Goal: Browse casually: Explore the website without a specific task or goal

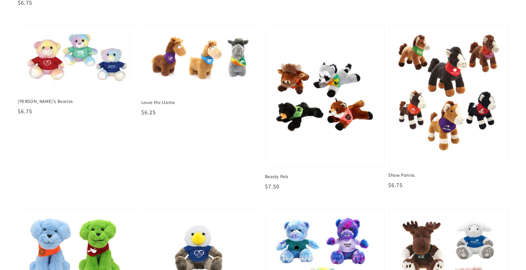
scroll to position [452, 0]
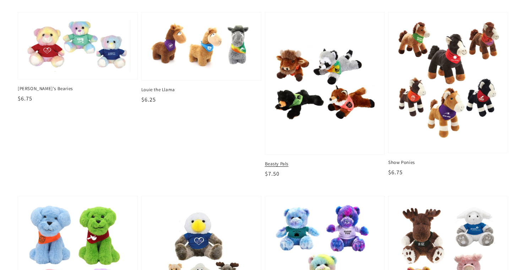
click at [358, 105] on img at bounding box center [325, 83] width 108 height 132
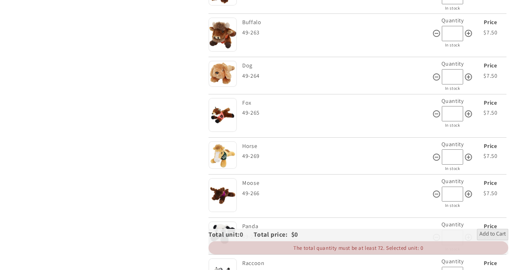
scroll to position [539, 0]
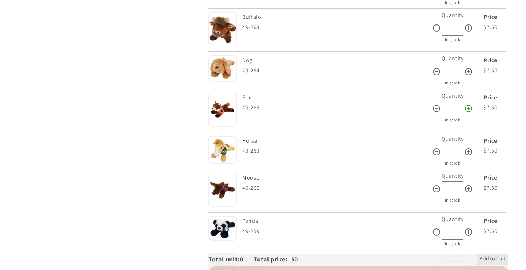
click at [467, 104] on icon at bounding box center [468, 108] width 9 height 9
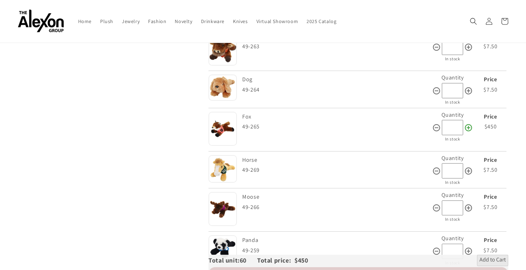
scroll to position [518, 0]
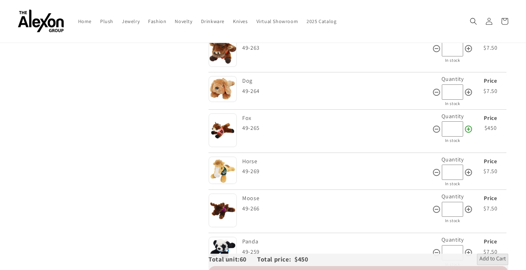
click at [468, 126] on icon at bounding box center [468, 129] width 7 height 7
type input "***"
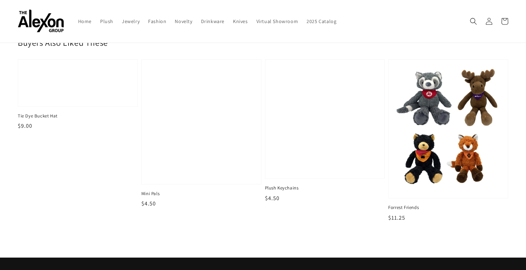
scroll to position [884, 0]
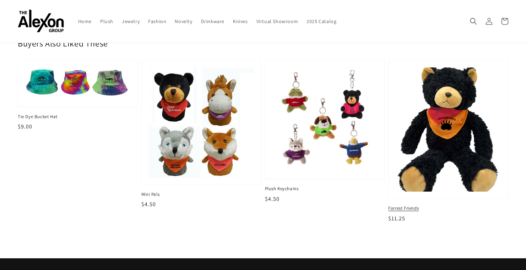
click at [466, 154] on img at bounding box center [448, 129] width 108 height 128
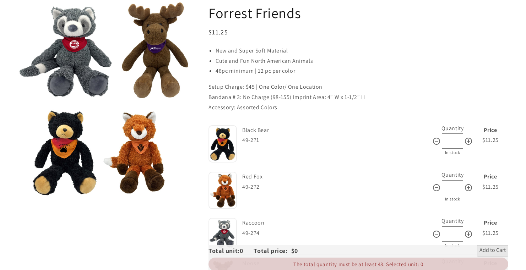
scroll to position [88, 0]
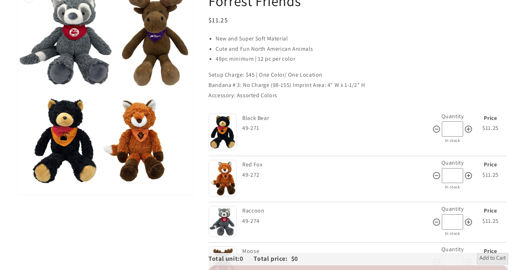
click at [154, 129] on button "Open media 1 in gallery view" at bounding box center [106, 91] width 176 height 208
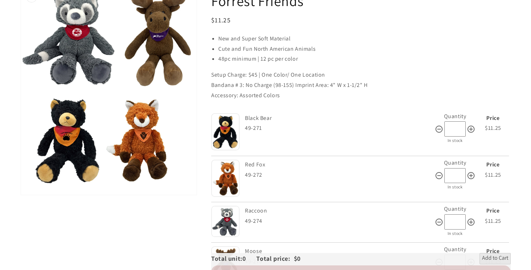
scroll to position [607, 0]
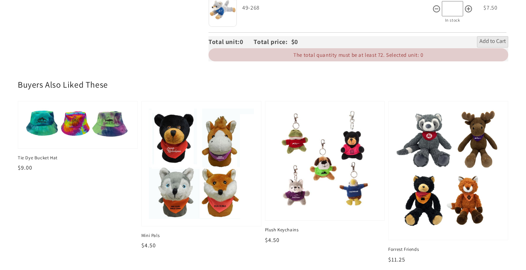
scroll to position [854, 0]
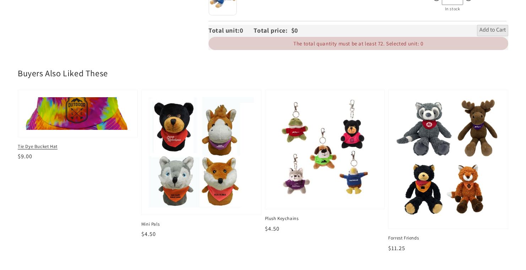
click at [82, 116] on img at bounding box center [78, 114] width 108 height 34
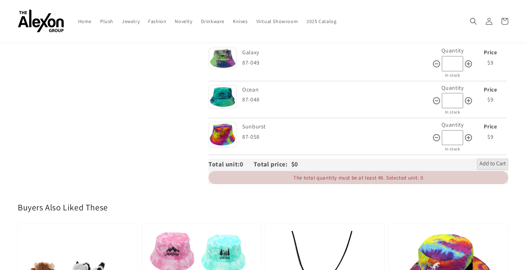
scroll to position [127, 0]
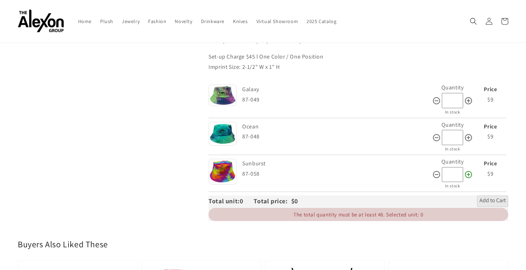
click at [471, 170] on icon at bounding box center [468, 174] width 9 height 9
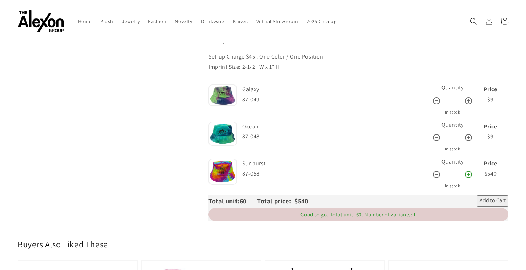
click at [471, 170] on icon at bounding box center [468, 174] width 9 height 9
type input "**"
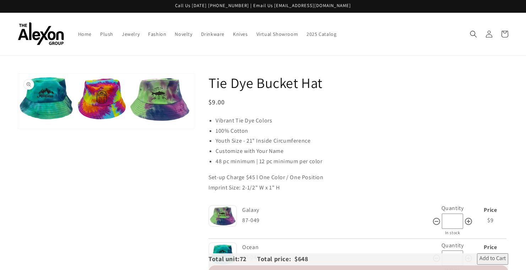
scroll to position [0, 0]
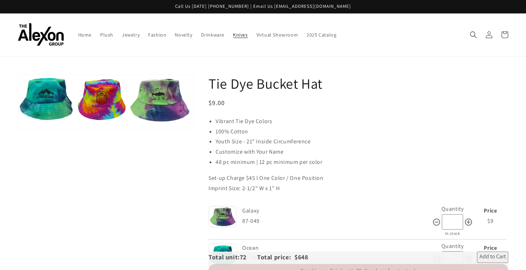
click at [233, 32] on span "Knives" at bounding box center [240, 35] width 15 height 6
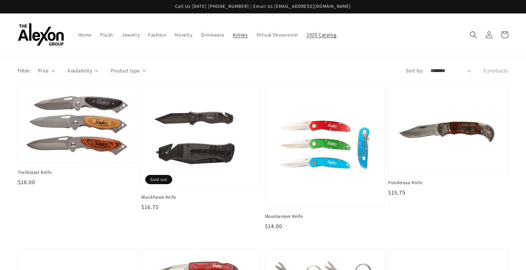
click at [302, 37] on link "2025 Catalog" at bounding box center [321, 34] width 38 height 15
click at [100, 32] on span "Plush" at bounding box center [106, 35] width 13 height 6
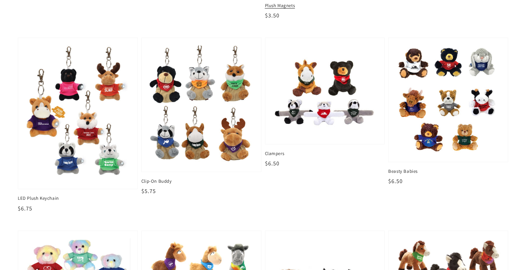
scroll to position [236, 0]
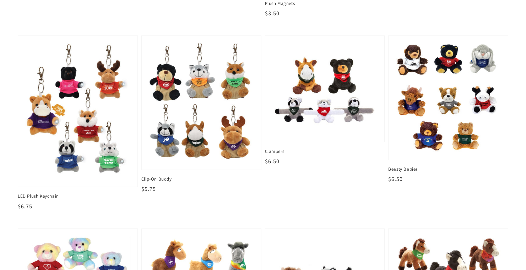
click at [435, 149] on div at bounding box center [447, 98] width 119 height 124
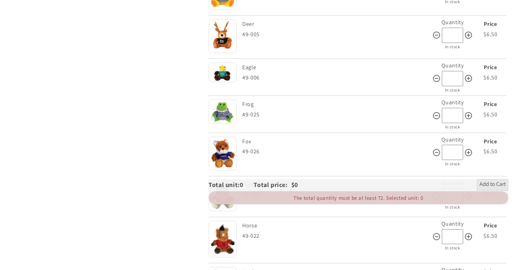
scroll to position [798, 0]
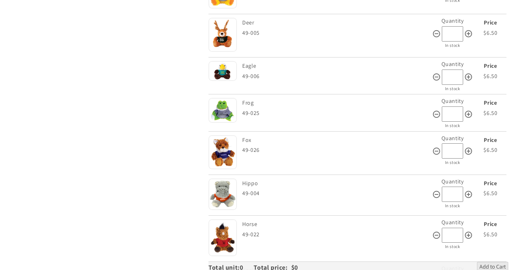
click at [225, 141] on img at bounding box center [222, 152] width 28 height 34
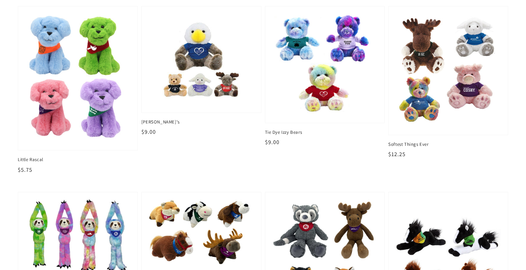
scroll to position [655, 0]
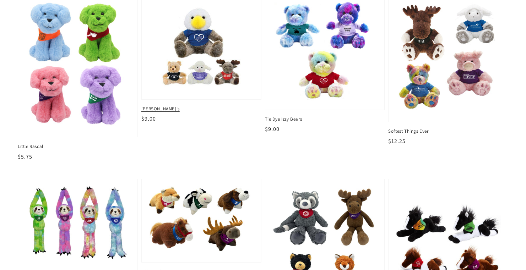
click at [202, 106] on span "[PERSON_NAME]'s" at bounding box center [201, 109] width 120 height 6
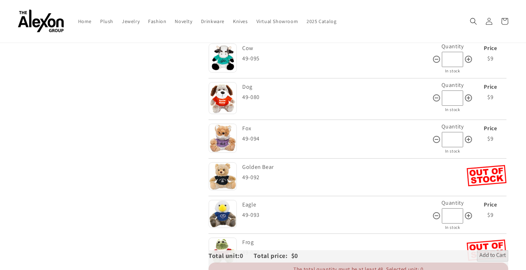
scroll to position [366, 0]
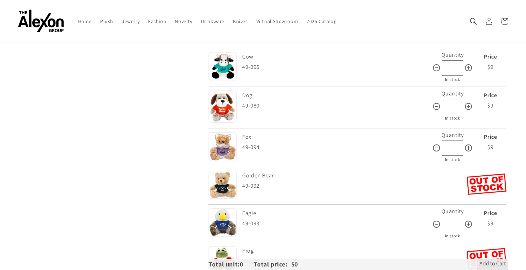
click at [220, 135] on img at bounding box center [222, 146] width 28 height 29
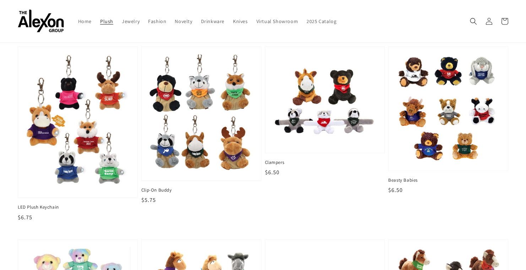
scroll to position [208, 0]
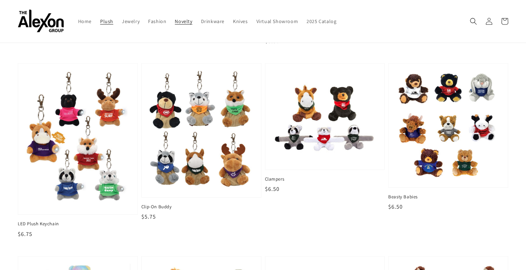
click at [175, 18] on span "Novelty" at bounding box center [183, 21] width 17 height 6
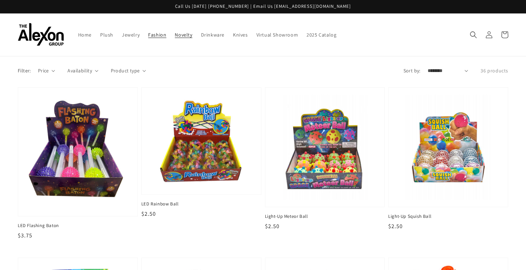
click at [148, 32] on span "Fashion" at bounding box center [157, 35] width 18 height 6
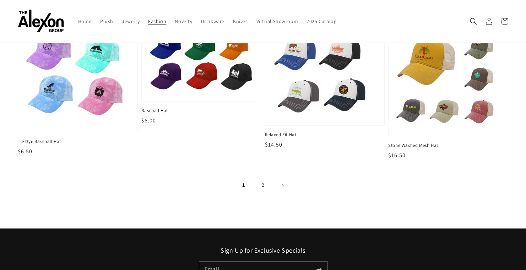
scroll to position [869, 0]
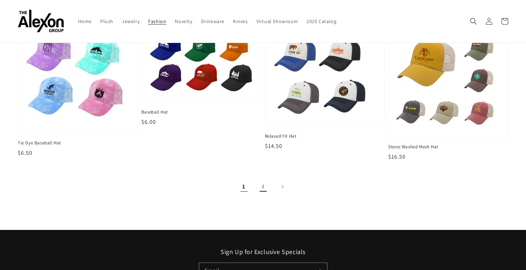
click at [259, 179] on link "2" at bounding box center [263, 187] width 16 height 16
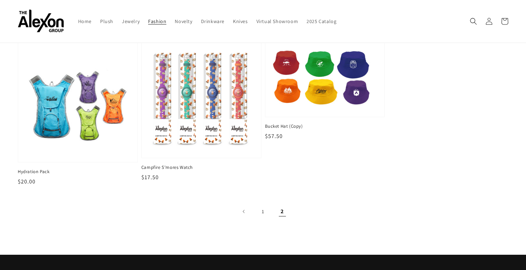
scroll to position [228, 0]
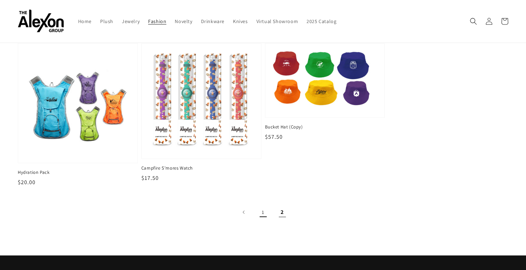
click at [263, 204] on link "1" at bounding box center [263, 212] width 16 height 16
